Goal: Browse casually

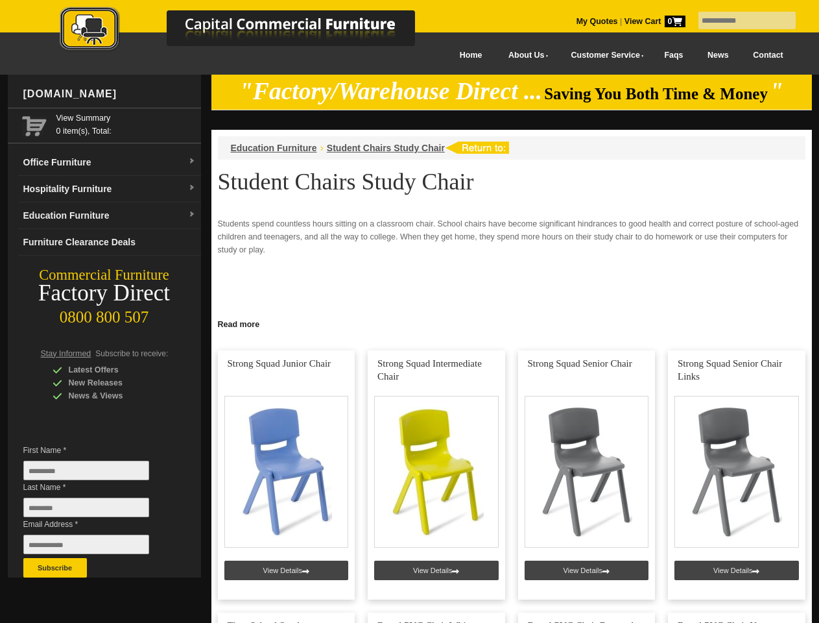
click at [739, 21] on input "text" at bounding box center [747, 21] width 97 height 18
click at [96, 510] on input "Last Name *" at bounding box center [86, 507] width 126 height 19
click at [55, 568] on button "Subscribe" at bounding box center [55, 567] width 64 height 19
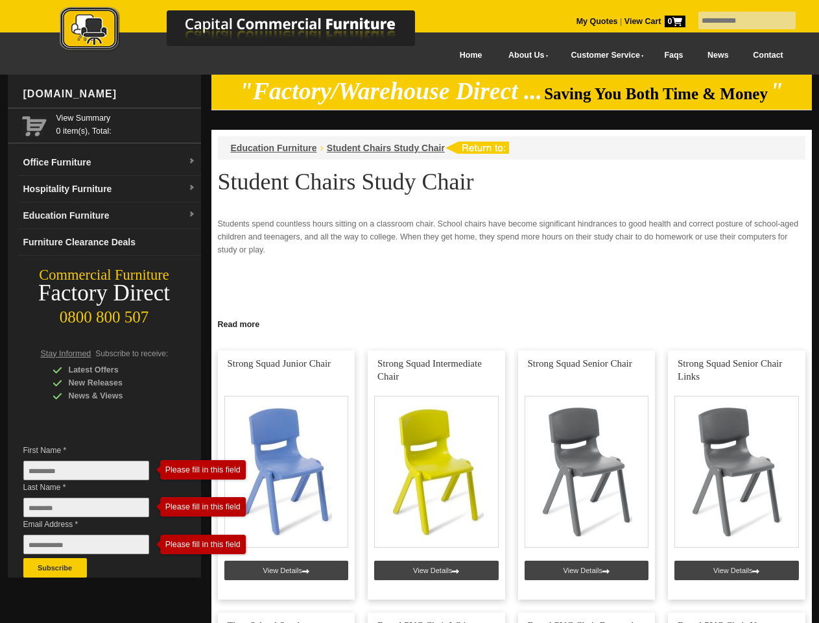
click at [512, 323] on link "Read more" at bounding box center [511, 323] width 601 height 16
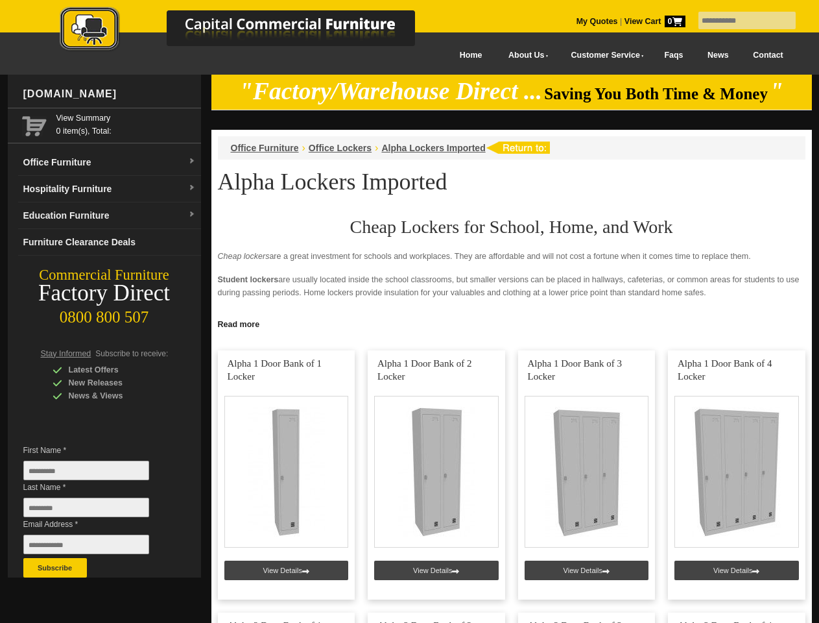
click at [739, 21] on input "text" at bounding box center [747, 21] width 97 height 18
click at [96, 510] on input "Last Name *" at bounding box center [86, 507] width 126 height 19
click at [55, 568] on button "Subscribe" at bounding box center [55, 567] width 64 height 19
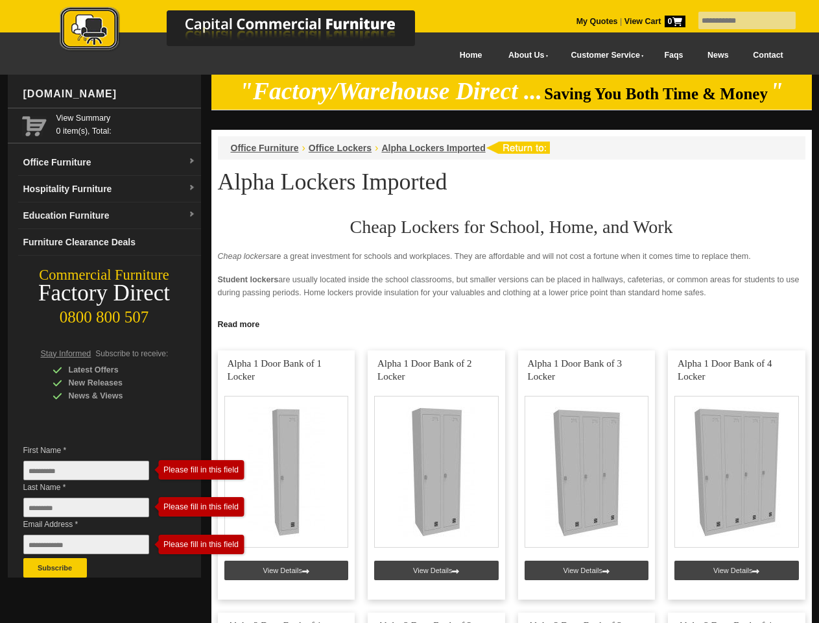
click at [512, 323] on link "Read more" at bounding box center [511, 323] width 601 height 16
